Goal: Task Accomplishment & Management: Use online tool/utility

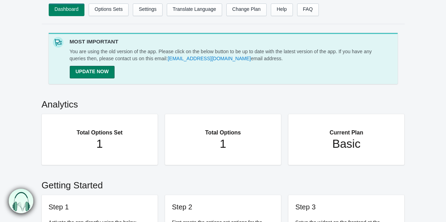
click at [185, 102] on h2 "Analytics" at bounding box center [223, 102] width 363 height 23
click at [105, 6] on link "Options Sets" at bounding box center [109, 10] width 40 height 13
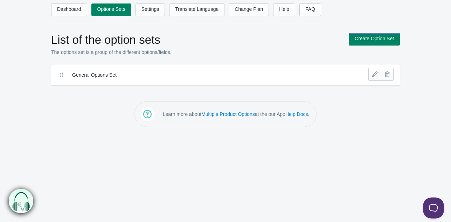
click at [89, 76] on label "General Options Set" at bounding box center [199, 74] width 255 height 7
click at [59, 77] on icon at bounding box center [61, 74] width 7 height 7
click at [377, 69] on link at bounding box center [374, 74] width 13 height 13
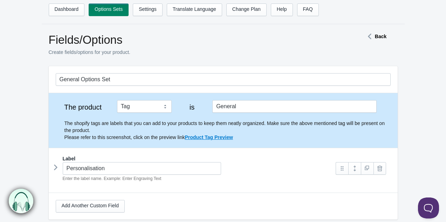
scroll to position [70, 0]
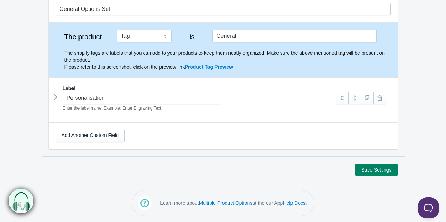
click at [266, 66] on p "The shopify tags are labels that you can add to your products to keep them neat…" at bounding box center [227, 59] width 326 height 21
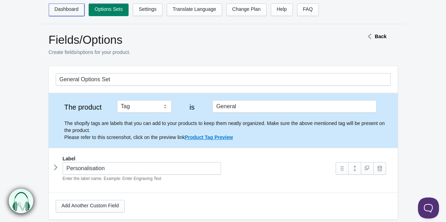
click at [69, 10] on link "Dashboard" at bounding box center [67, 10] width 36 height 13
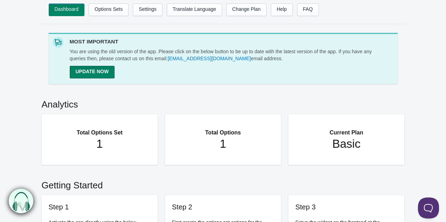
scroll to position [45, 0]
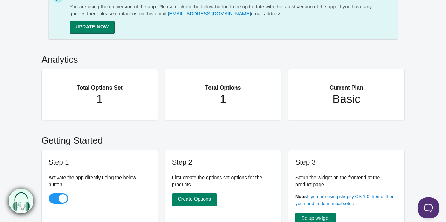
click at [106, 95] on h1 "1" at bounding box center [100, 99] width 88 height 14
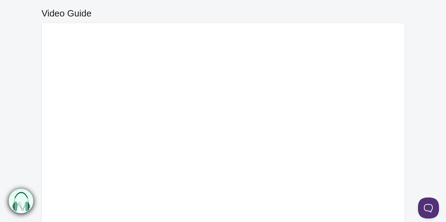
scroll to position [0, 0]
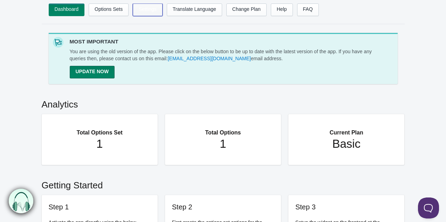
click at [144, 9] on link "Settings" at bounding box center [148, 10] width 30 height 13
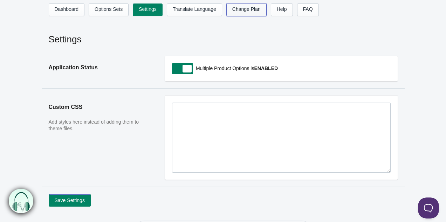
click at [239, 8] on link "Change Plan" at bounding box center [246, 10] width 40 height 13
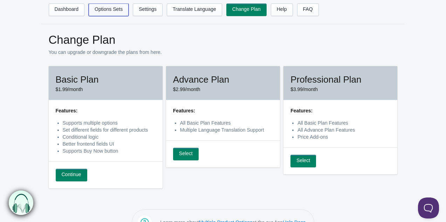
click at [100, 5] on link "Options Sets" at bounding box center [109, 10] width 40 height 13
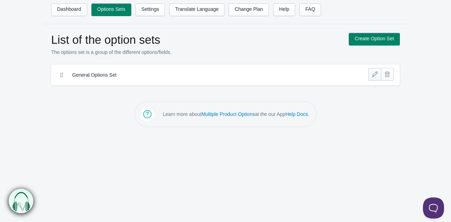
click at [372, 75] on link at bounding box center [374, 74] width 13 height 13
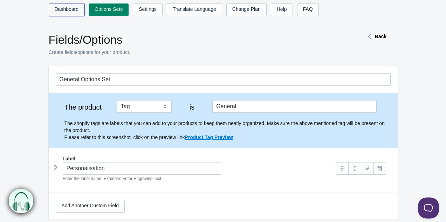
click at [73, 7] on link "Dashboard" at bounding box center [67, 10] width 36 height 13
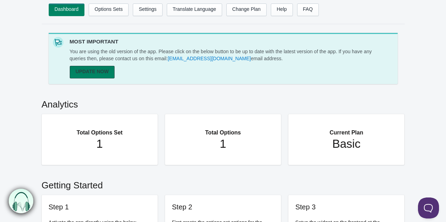
click at [94, 77] on link "UPDATE NOW" at bounding box center [92, 72] width 45 height 13
